Goal: Book appointment/travel/reservation

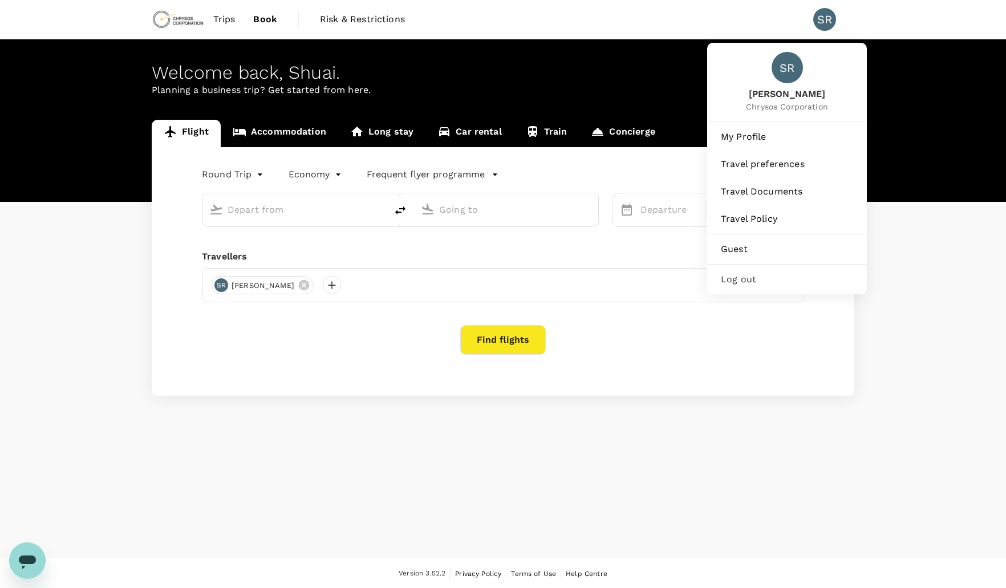
click at [825, 21] on div "SR" at bounding box center [824, 19] width 23 height 23
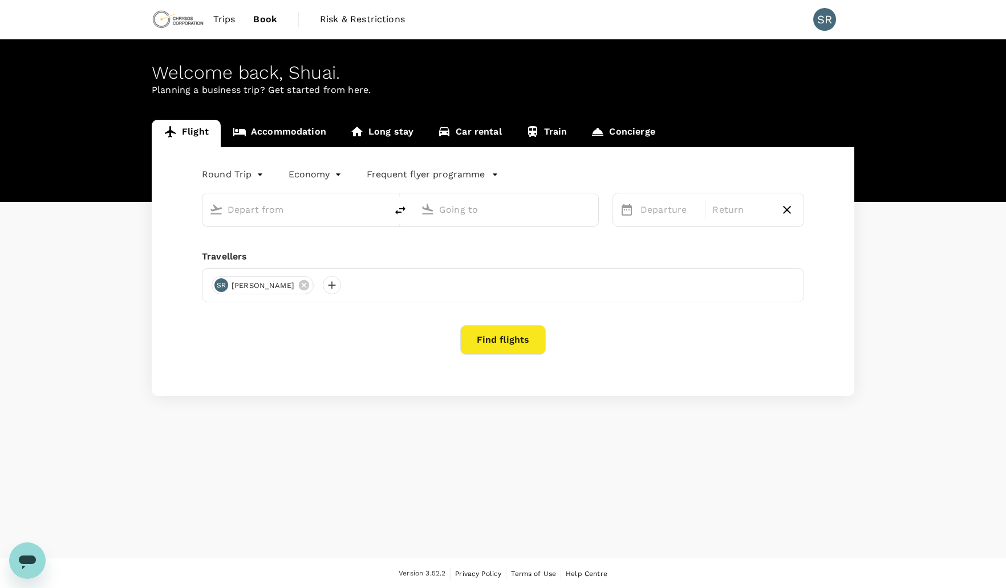
click at [825, 21] on div "SR" at bounding box center [824, 19] width 23 height 23
click at [546, 76] on div "Welcome back , Shuai ." at bounding box center [503, 72] width 703 height 21
click at [267, 21] on span "Book" at bounding box center [265, 20] width 24 height 14
click at [228, 22] on span "Trips" at bounding box center [224, 20] width 22 height 14
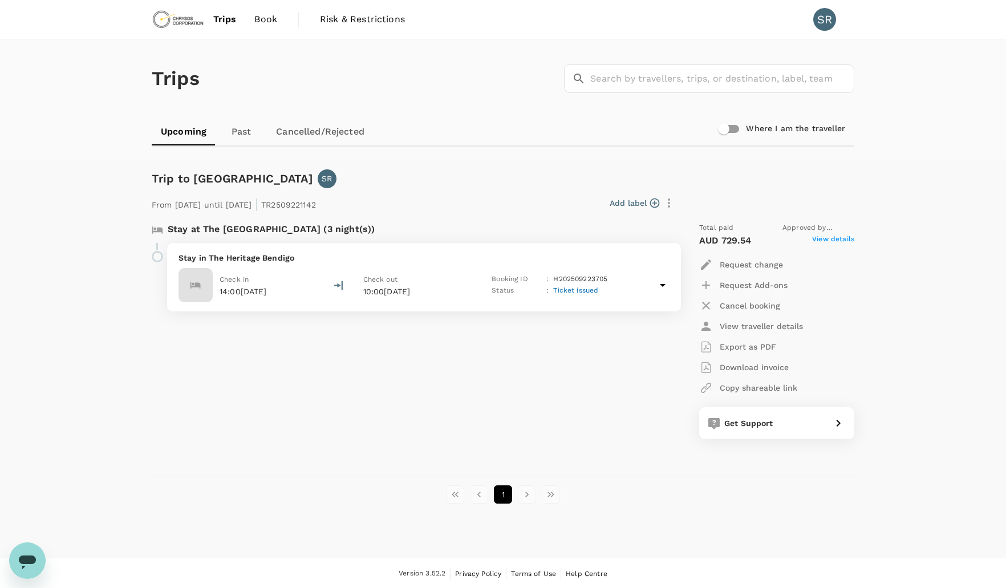
click at [188, 19] on img at bounding box center [178, 19] width 52 height 25
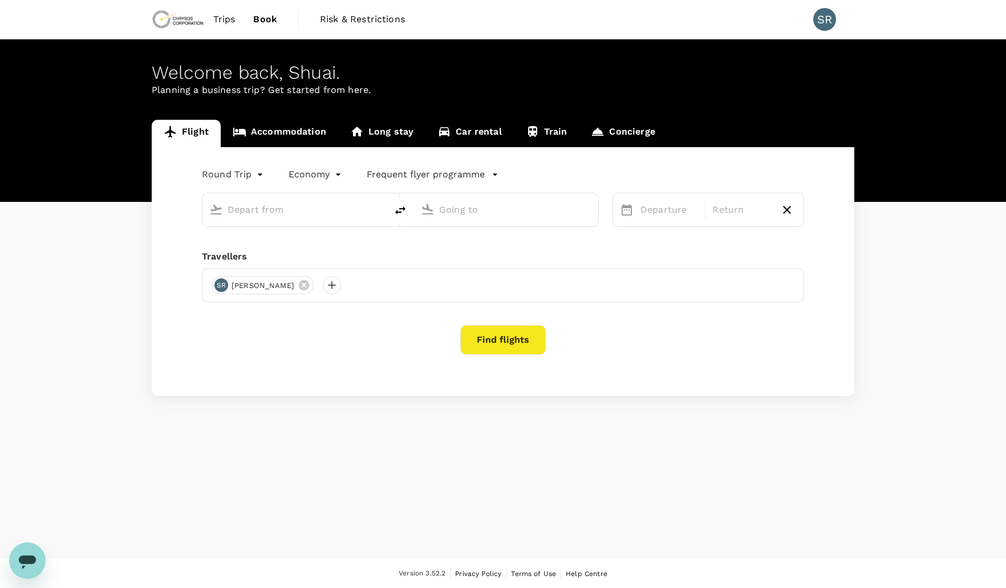
scroll to position [1, 0]
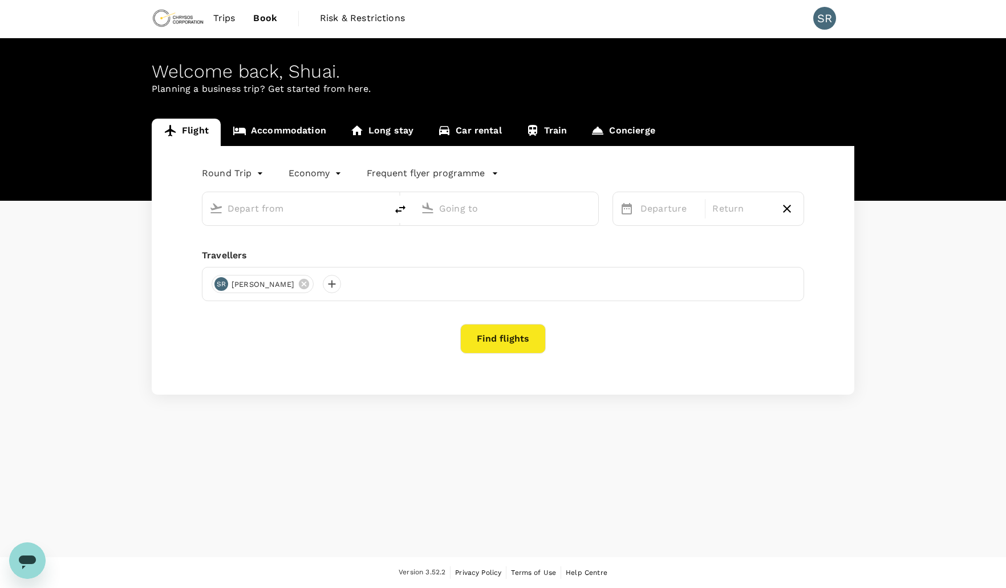
click at [664, 97] on div "Welcome back , Shuai . Planning a business trip? Get started from here." at bounding box center [503, 119] width 1006 height 163
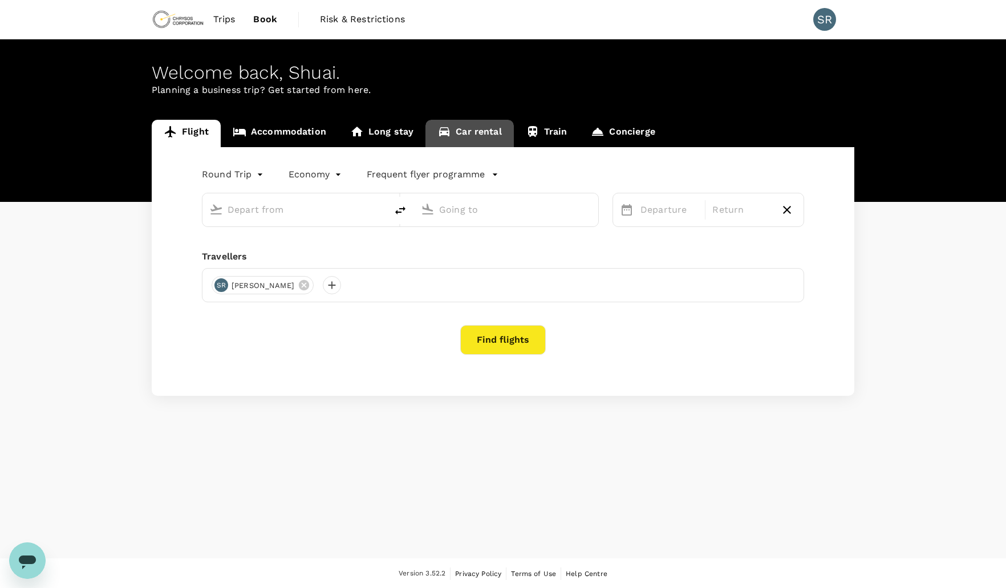
click at [477, 133] on link "Car rental" at bounding box center [469, 133] width 88 height 27
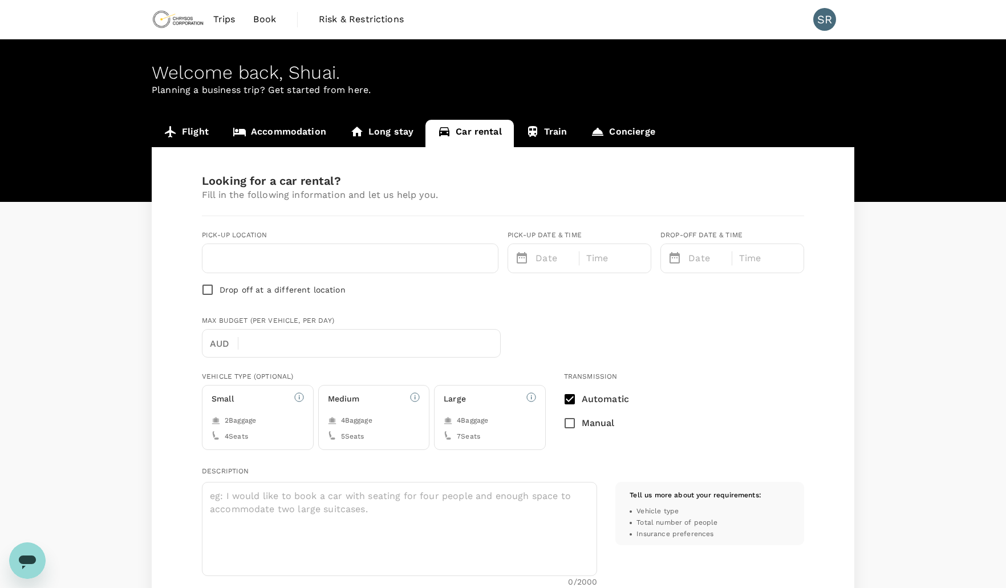
type input "Concierge booking - car-rental"
type input "shuai.ruan@chrysoscorp.com"
type input "61"
type input "0414629446"
click at [681, 339] on div "Max Budget (per vehicle, per day) AUD ​" at bounding box center [500, 334] width 607 height 47
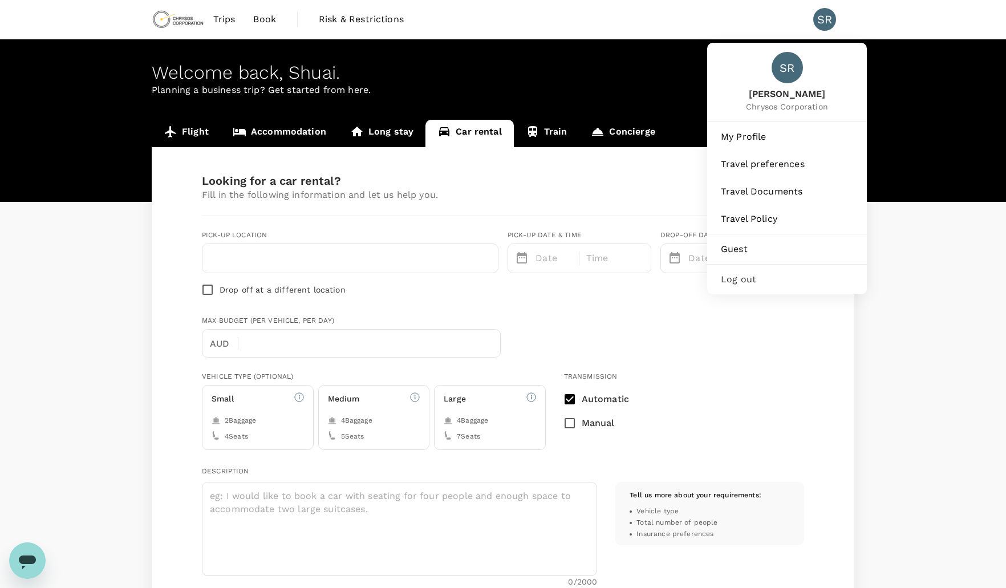
click at [787, 75] on div "SR" at bounding box center [787, 67] width 31 height 31
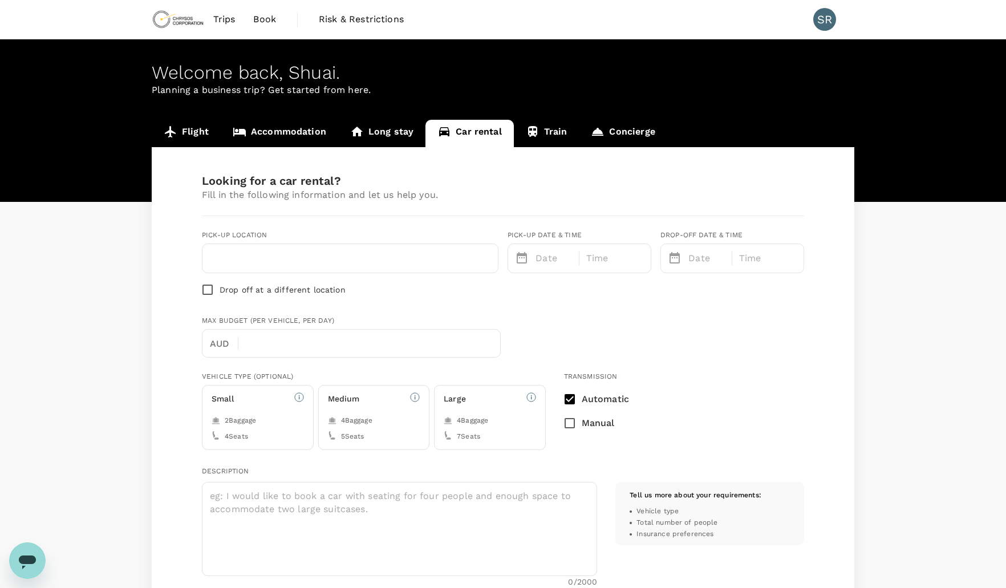
click at [578, 200] on p "Fill in the following information and let us help you." at bounding box center [503, 195] width 602 height 14
click at [264, 15] on span "Book" at bounding box center [264, 20] width 23 height 14
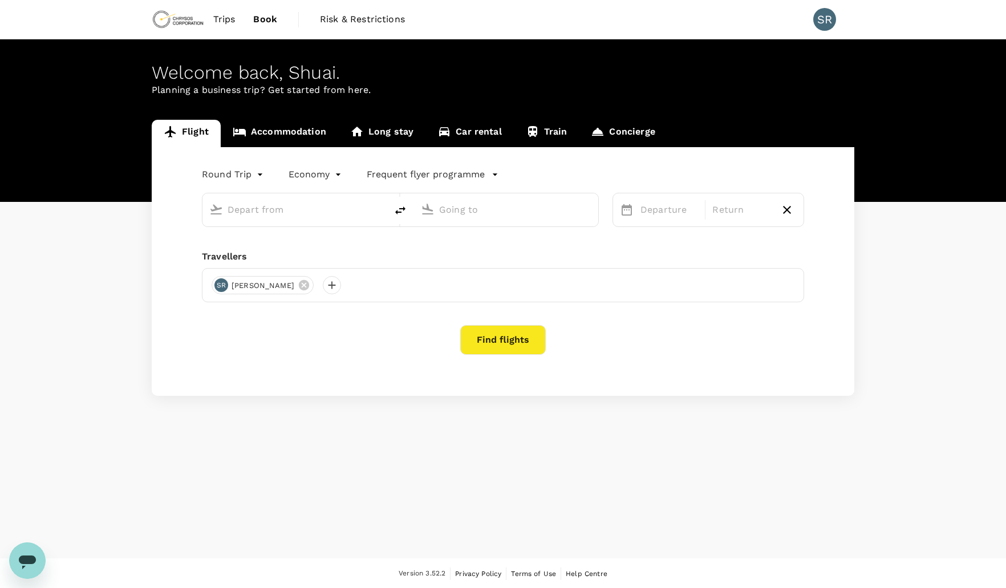
click at [354, 16] on span "Risk & Restrictions" at bounding box center [362, 20] width 85 height 14
